Goal: Information Seeking & Learning: Learn about a topic

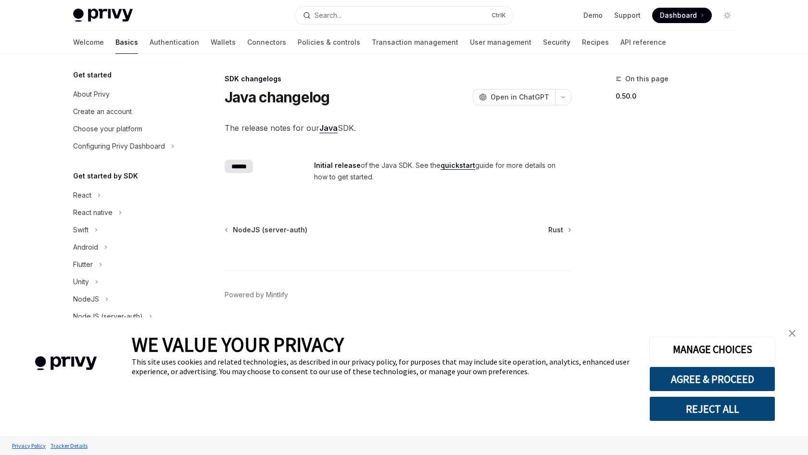
scroll to position [267, 0]
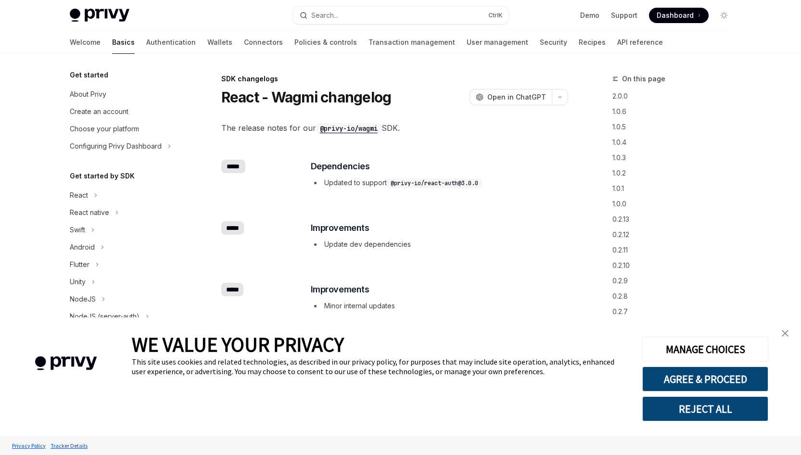
scroll to position [334, 0]
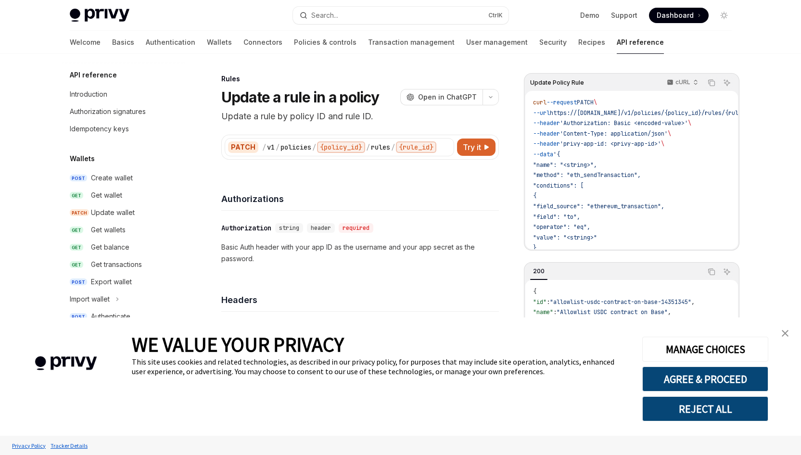
scroll to position [483, 0]
